Goal: Transaction & Acquisition: Purchase product/service

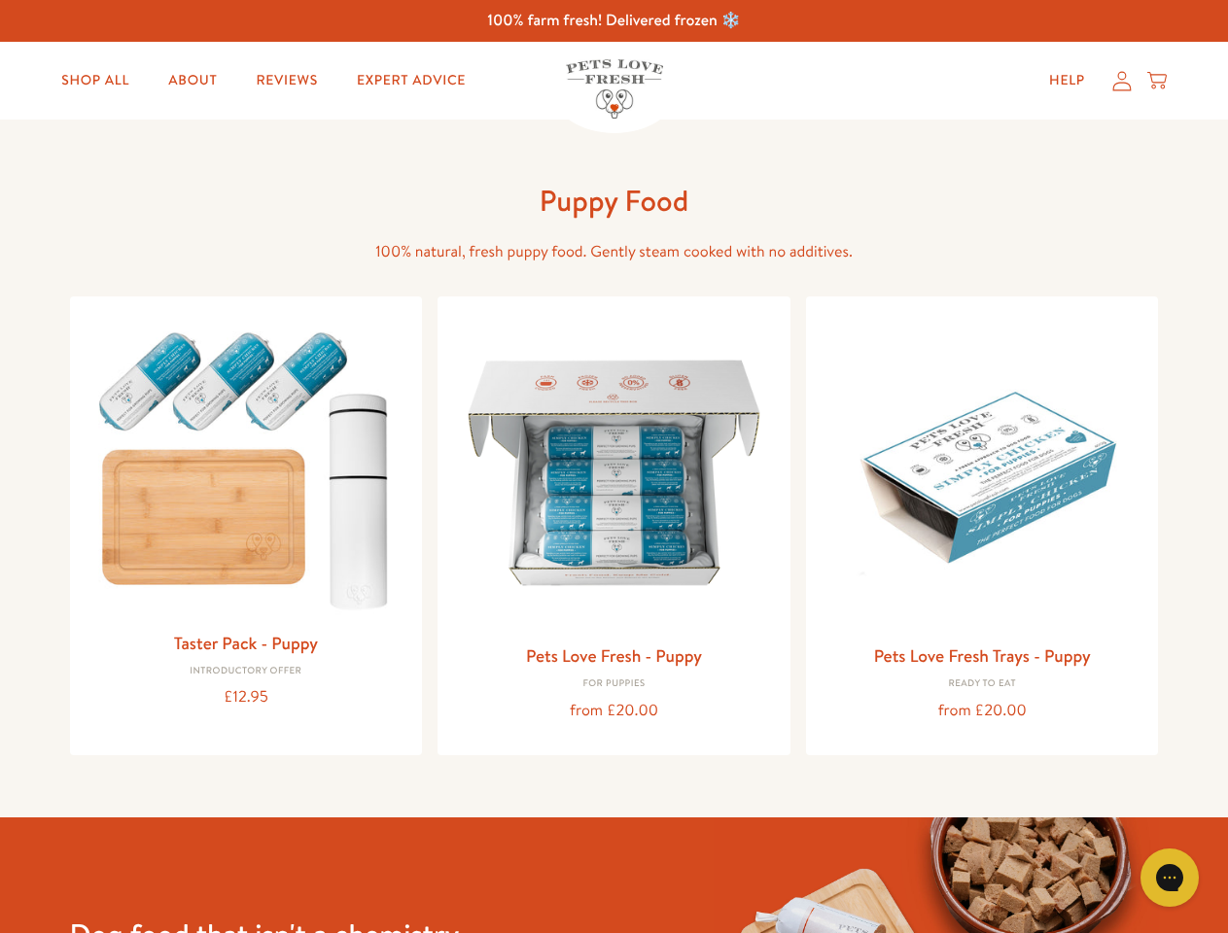
click at [1170, 878] on icon "Gorgias live chat" at bounding box center [1169, 877] width 18 height 18
